Goal: Task Accomplishment & Management: Complete application form

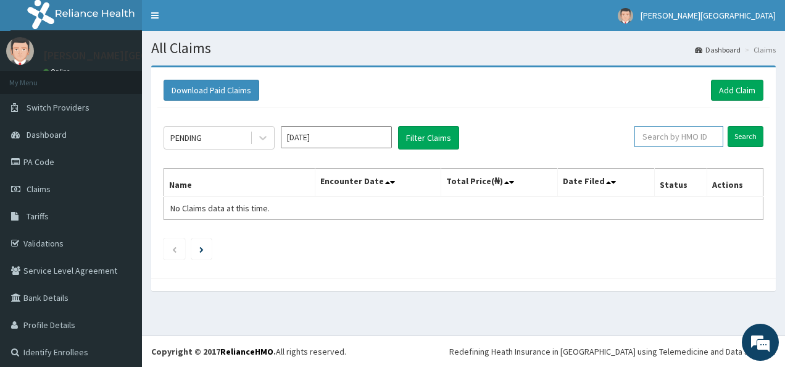
click at [651, 135] on input "text" at bounding box center [679, 136] width 89 height 21
type input "25184858/4"
click at [743, 138] on input "Search" at bounding box center [746, 136] width 36 height 21
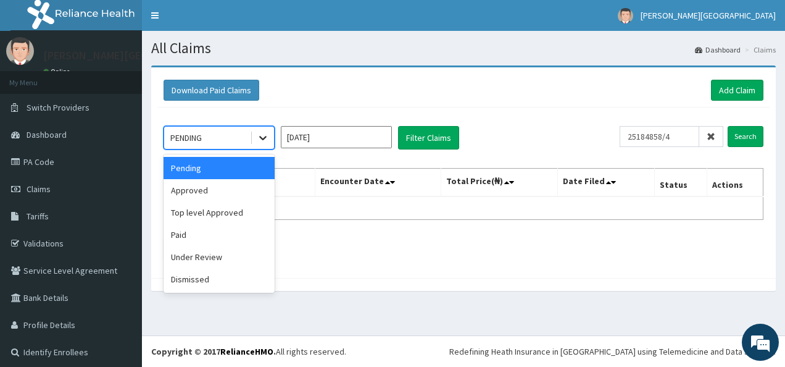
click at [258, 135] on icon at bounding box center [263, 137] width 12 height 12
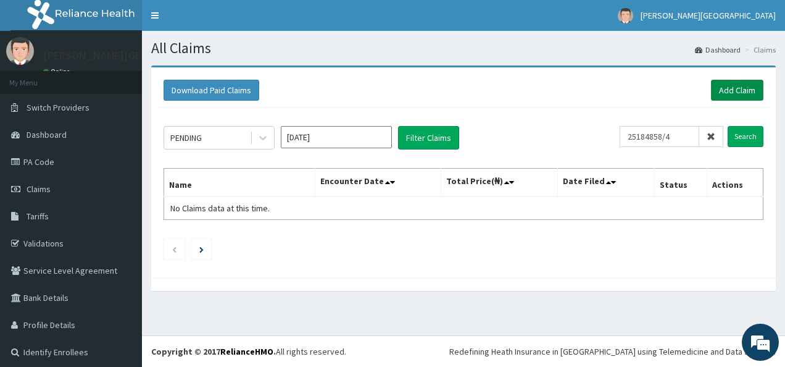
click at [721, 83] on link "Add Claim" at bounding box center [737, 90] width 52 height 21
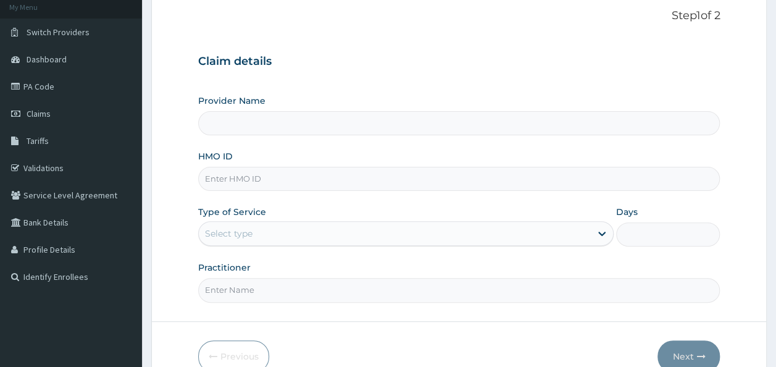
type input "[PERSON_NAME][GEOGRAPHIC_DATA]"
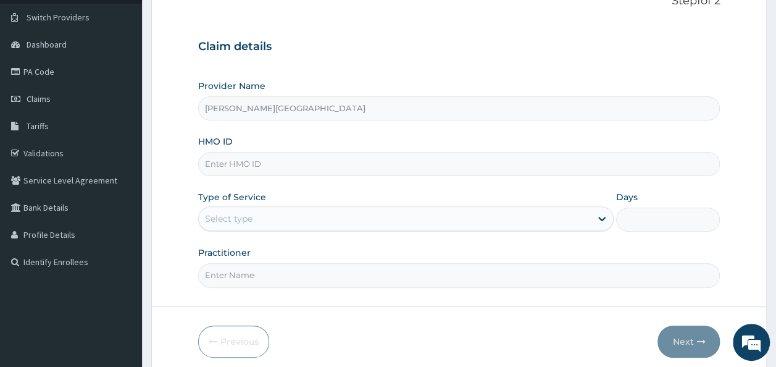
scroll to position [101, 0]
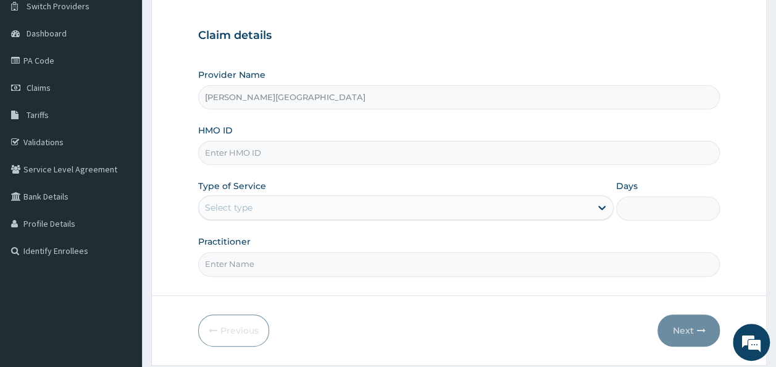
click at [391, 154] on input "HMO ID" at bounding box center [459, 153] width 522 height 24
type input "25184858/4"
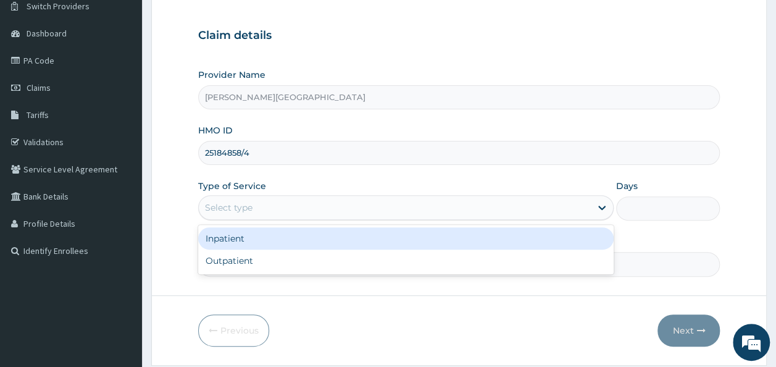
click at [339, 199] on div "Select type" at bounding box center [395, 208] width 392 height 20
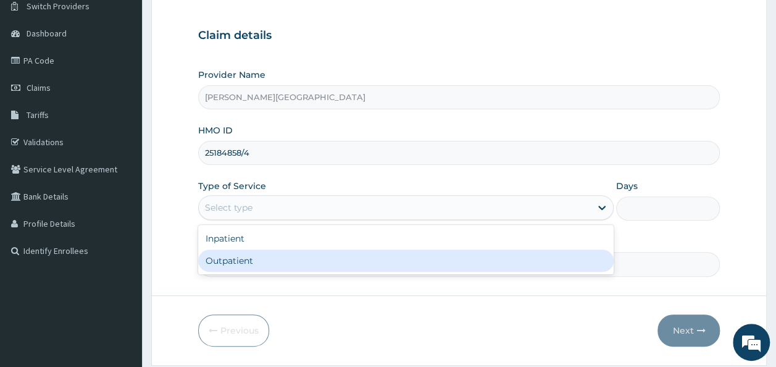
click at [309, 267] on div "Outpatient" at bounding box center [405, 260] width 415 height 22
type input "1"
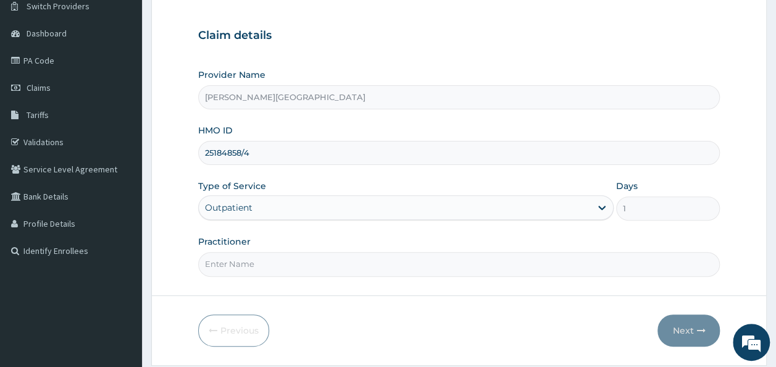
click at [296, 274] on input "Practitioner" at bounding box center [459, 264] width 522 height 24
type input "Dr. Chike"
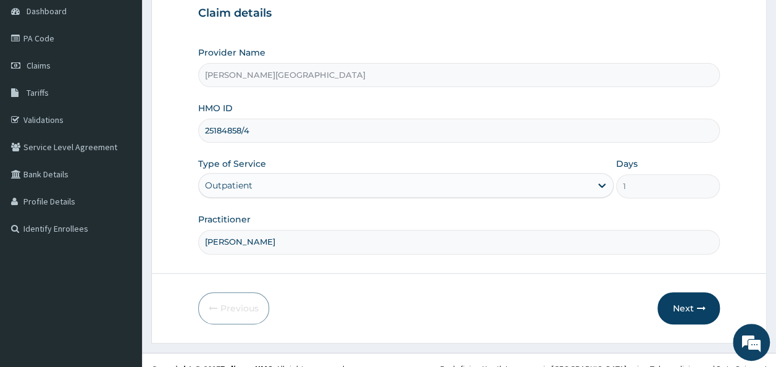
scroll to position [138, 0]
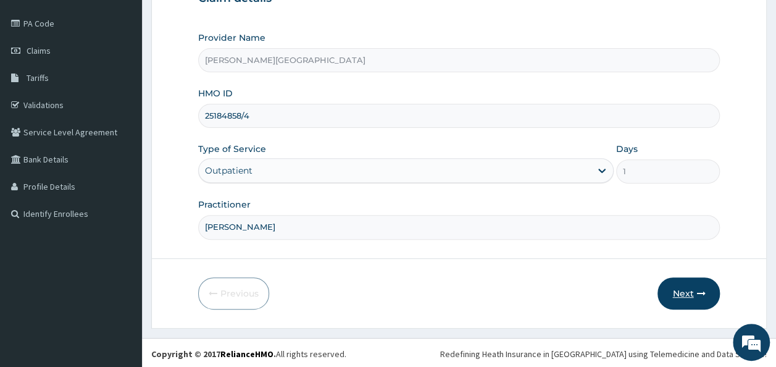
click at [672, 279] on button "Next" at bounding box center [688, 293] width 62 height 32
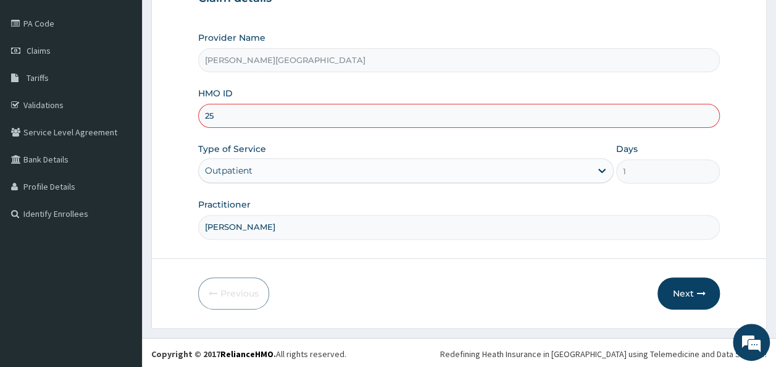
type input "2"
click at [556, 115] on input "HMO ID" at bounding box center [459, 116] width 522 height 24
click at [211, 112] on input "HMO ID" at bounding box center [459, 116] width 522 height 24
click at [302, 119] on input "25184858/4" at bounding box center [459, 116] width 522 height 24
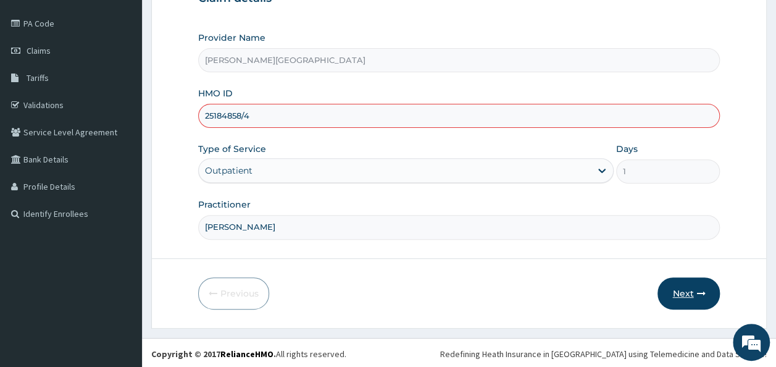
click at [674, 294] on button "Next" at bounding box center [688, 293] width 62 height 32
drag, startPoint x: 674, startPoint y: 294, endPoint x: 503, endPoint y: 199, distance: 195.3
click at [503, 199] on form "Step 1 of 2 Claim details Provider Name Aruna Ogun Memorial Specialist Hospital…" at bounding box center [458, 127] width 615 height 401
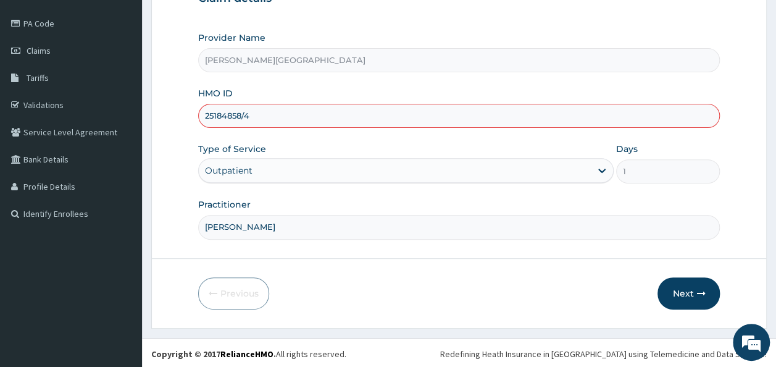
click at [270, 114] on input "25184858/4" at bounding box center [459, 116] width 522 height 24
type input "2"
click at [37, 32] on link "PA Code" at bounding box center [71, 23] width 142 height 27
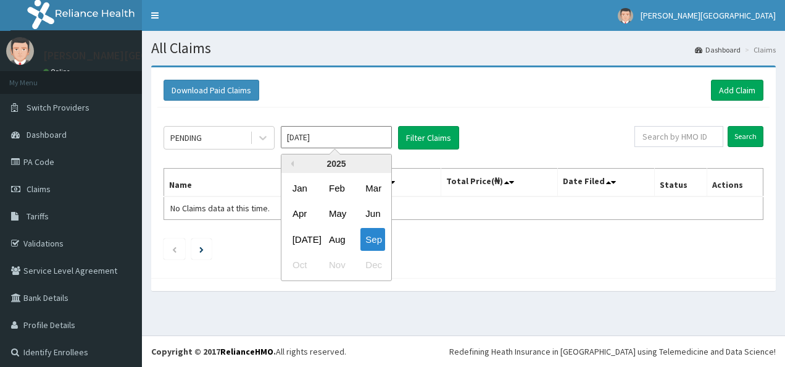
click at [349, 143] on input "Sep 2025" at bounding box center [336, 137] width 111 height 22
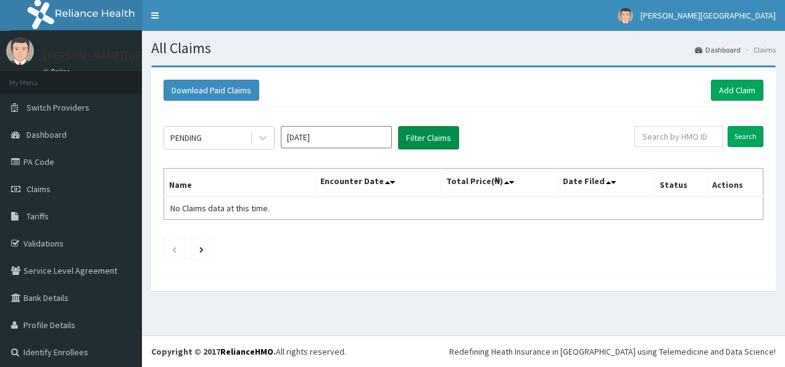
click at [427, 144] on button "Filter Claims" at bounding box center [428, 137] width 61 height 23
click at [385, 184] on icon at bounding box center [387, 182] width 5 height 9
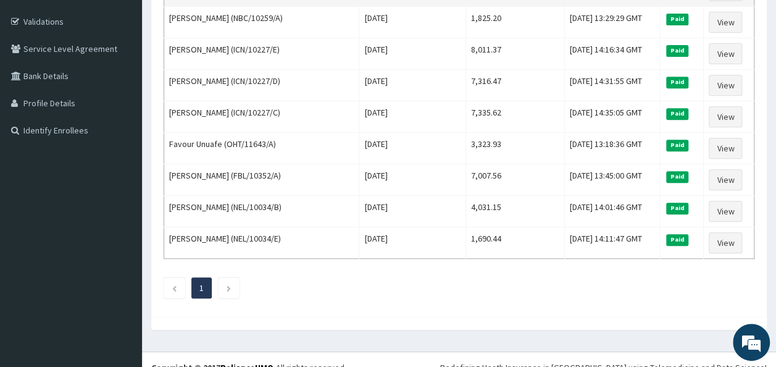
scroll to position [224, 0]
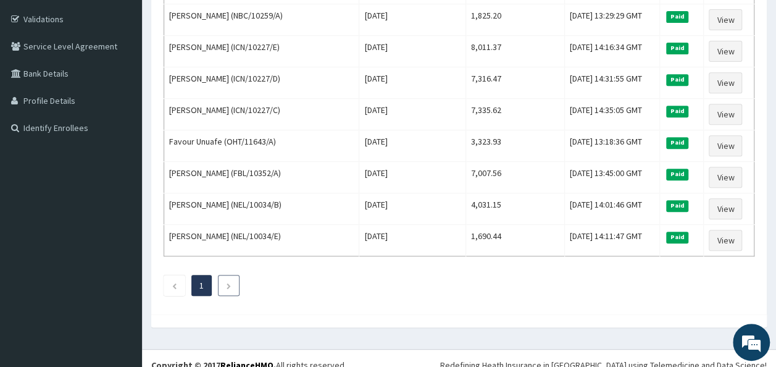
click at [235, 275] on li at bounding box center [229, 285] width 22 height 21
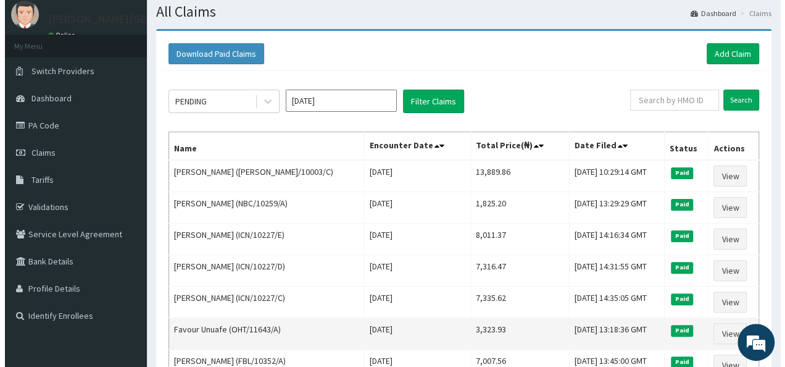
scroll to position [0, 0]
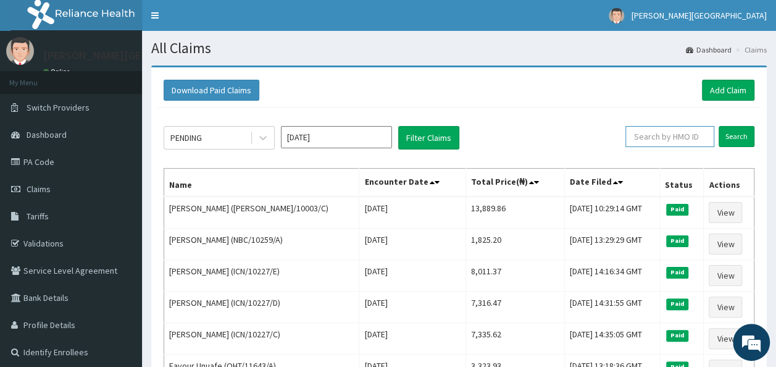
click at [671, 139] on input "text" at bounding box center [669, 136] width 89 height 21
click at [730, 136] on input "Search" at bounding box center [737, 136] width 36 height 21
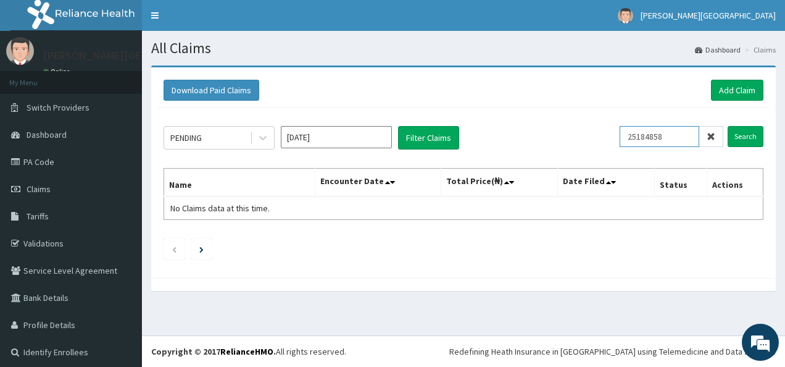
click at [660, 134] on input "25184858" at bounding box center [660, 136] width 80 height 21
type input "25184858/4"
click at [728, 138] on input "Search" at bounding box center [746, 136] width 36 height 21
click at [724, 91] on link "Add Claim" at bounding box center [737, 90] width 52 height 21
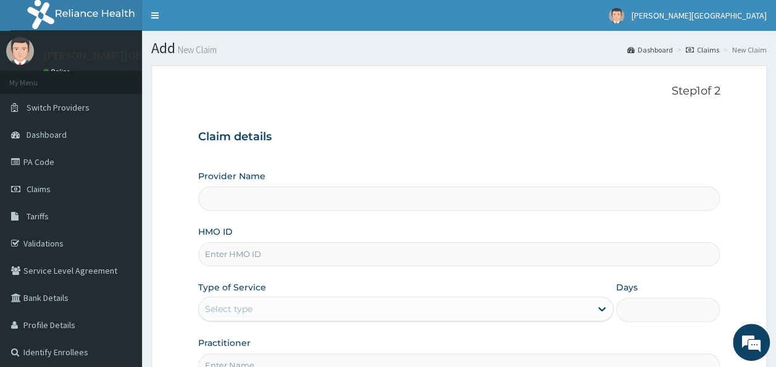
type input "[PERSON_NAME][GEOGRAPHIC_DATA]"
click at [227, 256] on input "HMO ID" at bounding box center [459, 254] width 522 height 24
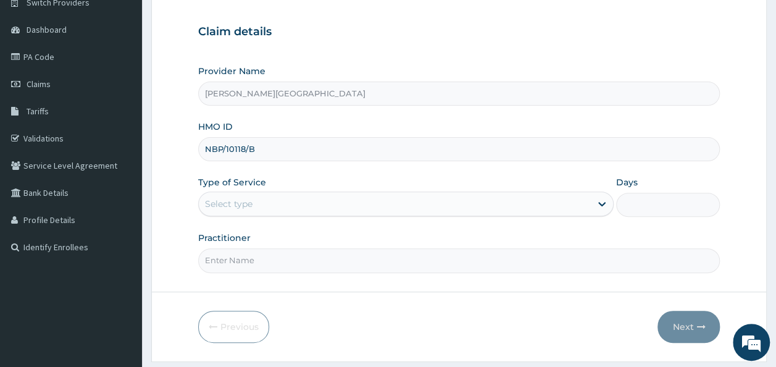
scroll to position [106, 0]
type input "NBP/10118/B"
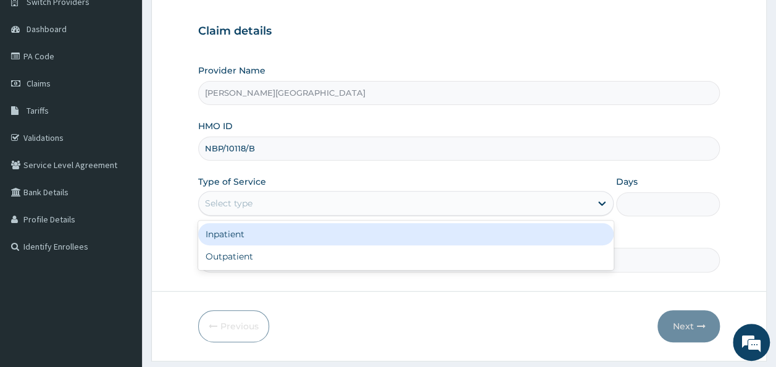
click at [251, 205] on div "Select type" at bounding box center [229, 203] width 48 height 12
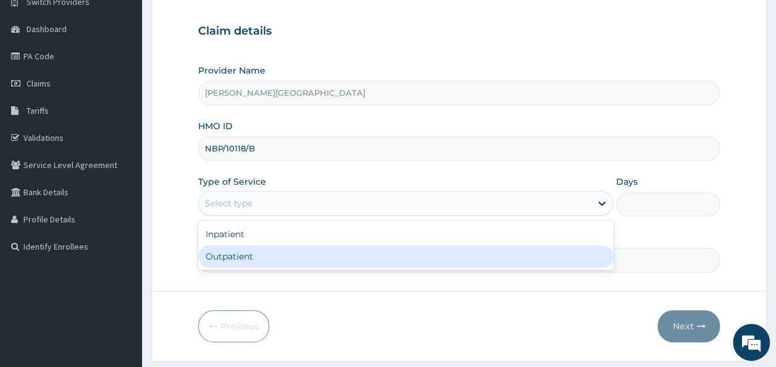
click at [257, 259] on div "Outpatient" at bounding box center [405, 256] width 415 height 22
type input "1"
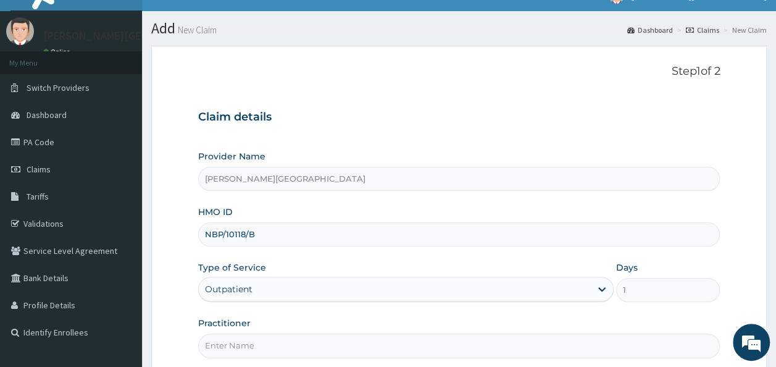
scroll to position [20, 0]
click at [57, 138] on link "PA Code" at bounding box center [71, 141] width 142 height 27
